Goal: Transaction & Acquisition: Subscribe to service/newsletter

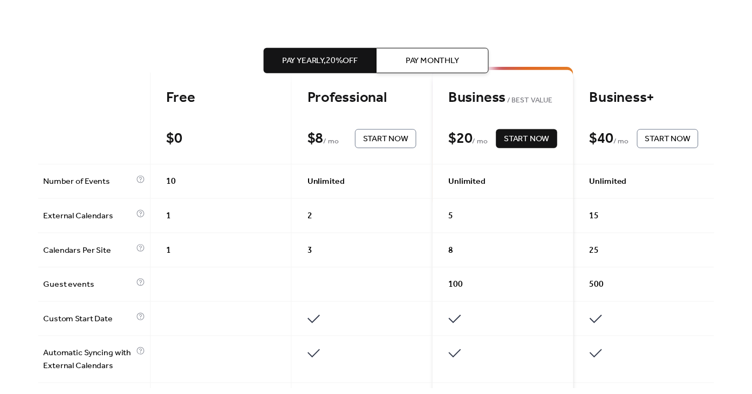
scroll to position [248, 0]
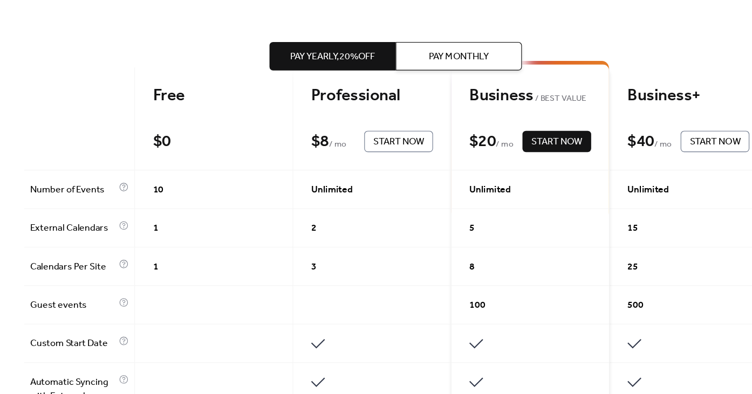
click at [319, 214] on div "2" at bounding box center [355, 212] width 144 height 35
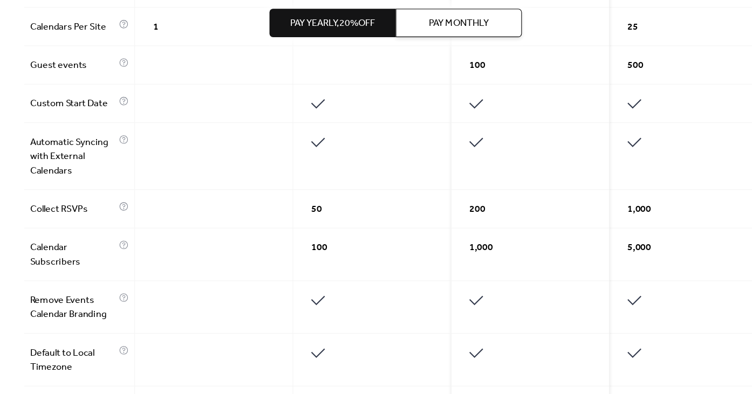
scroll to position [438, 0]
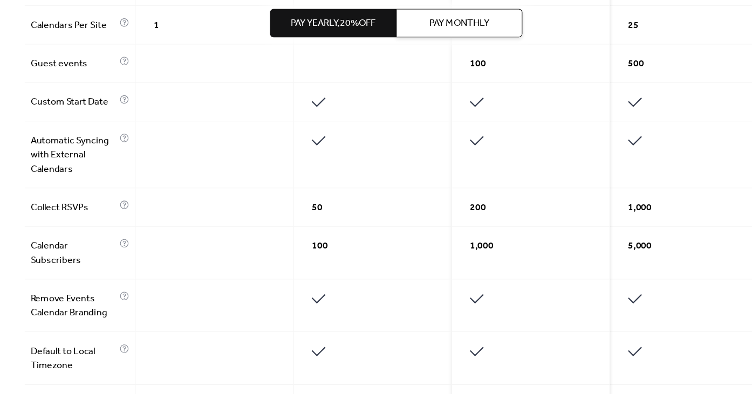
click at [453, 270] on div "1,000" at bounding box center [499, 266] width 144 height 48
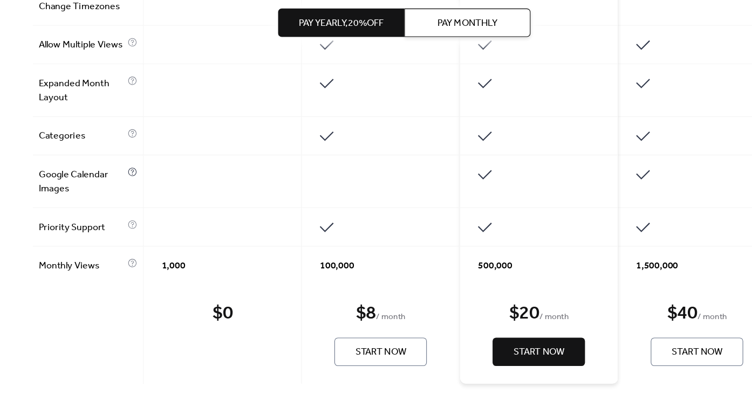
scroll to position [814, 0]
click at [476, 350] on span "Start Now" at bounding box center [498, 355] width 46 height 13
